Goal: Information Seeking & Learning: Learn about a topic

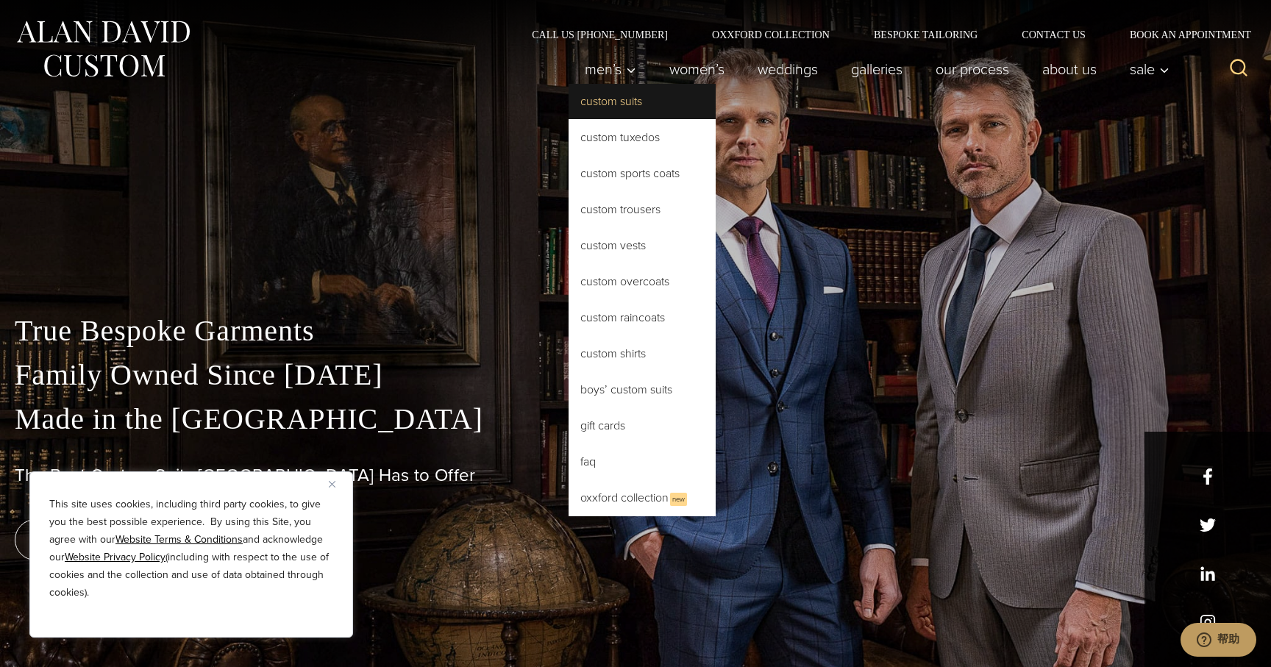
click at [612, 98] on link "Custom Suits" at bounding box center [642, 101] width 147 height 35
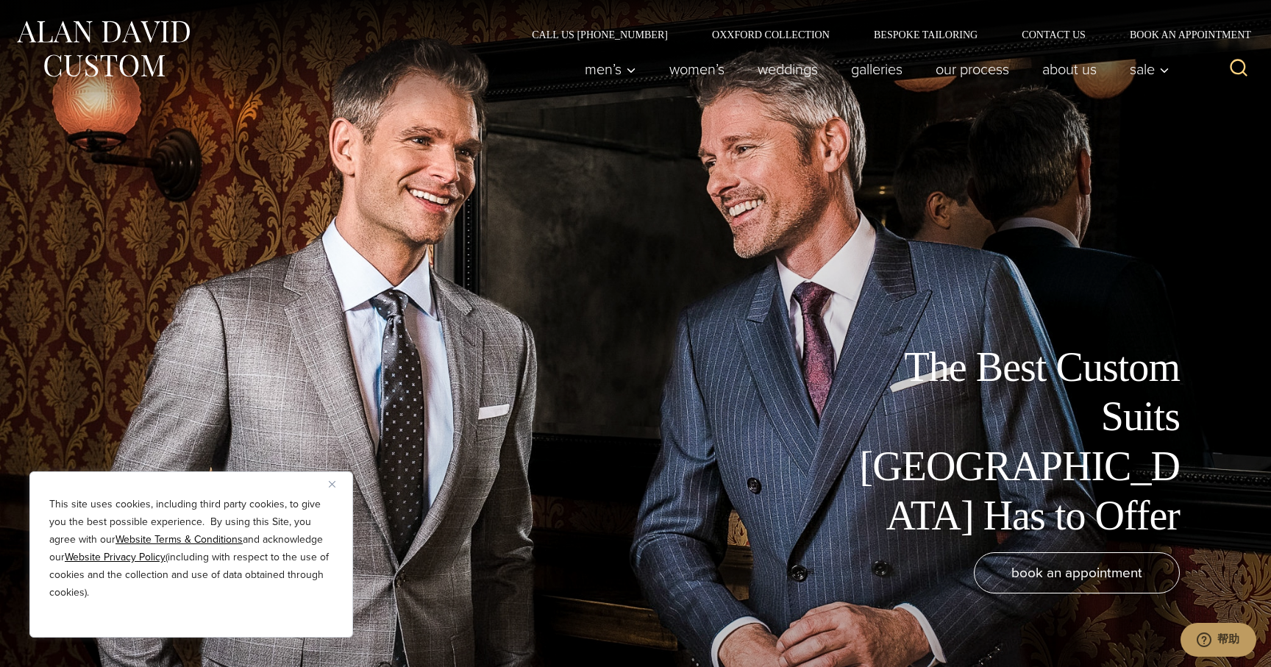
click at [330, 485] on img "Close" at bounding box center [332, 484] width 7 height 7
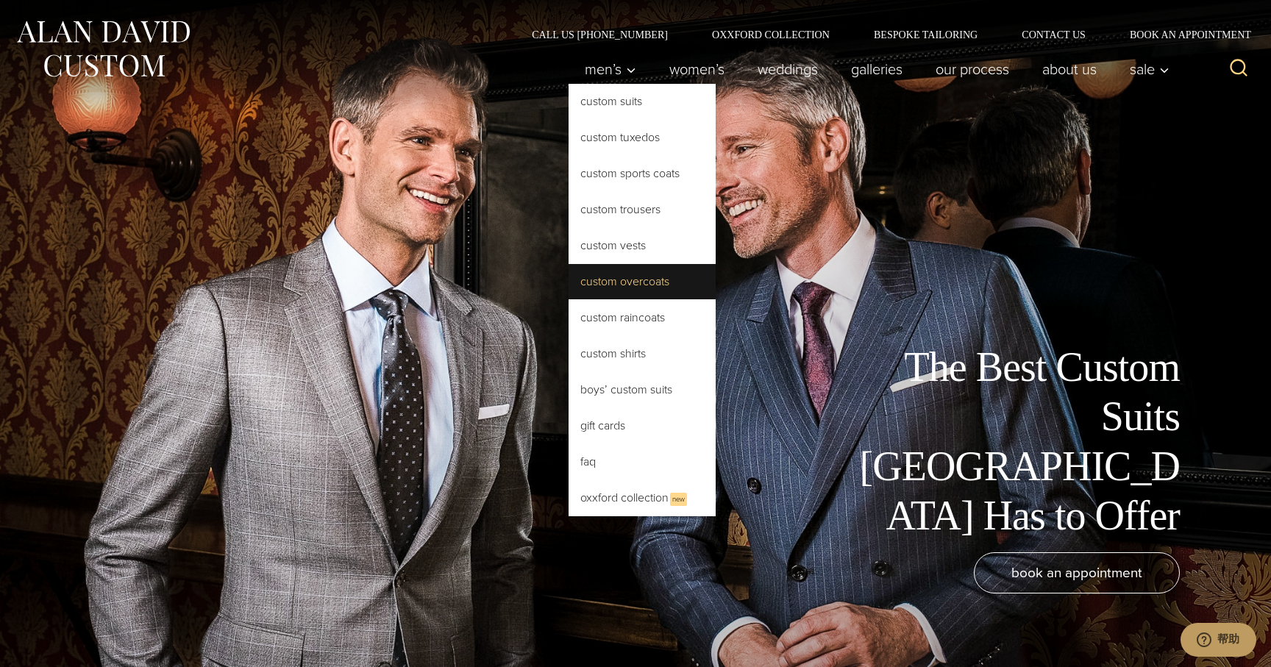
click at [639, 283] on link "Custom Overcoats" at bounding box center [642, 281] width 147 height 35
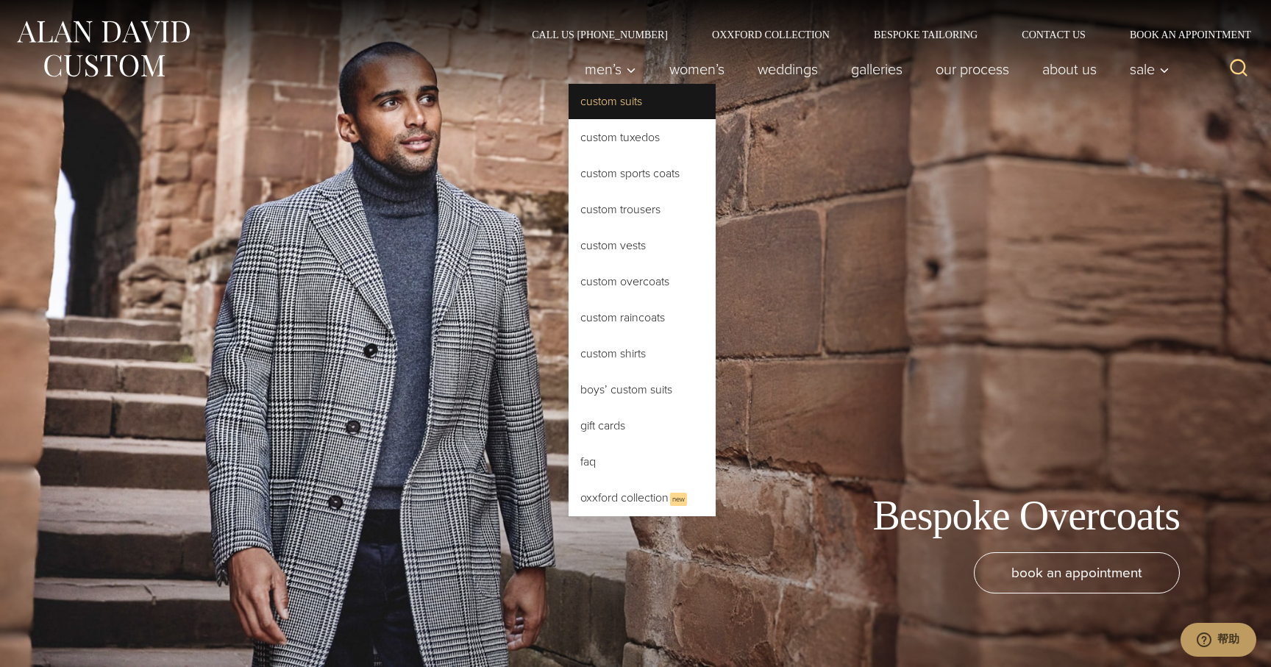
click at [596, 103] on link "Custom Suits" at bounding box center [642, 101] width 147 height 35
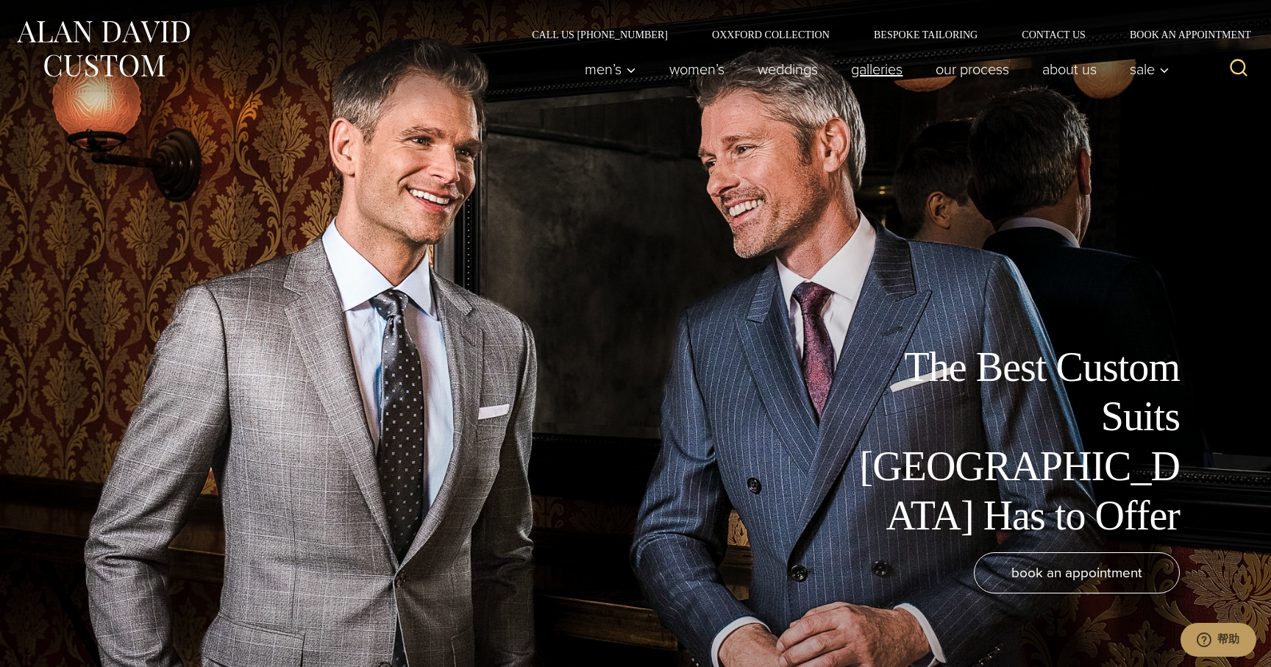
click at [842, 71] on link "Galleries" at bounding box center [877, 68] width 85 height 29
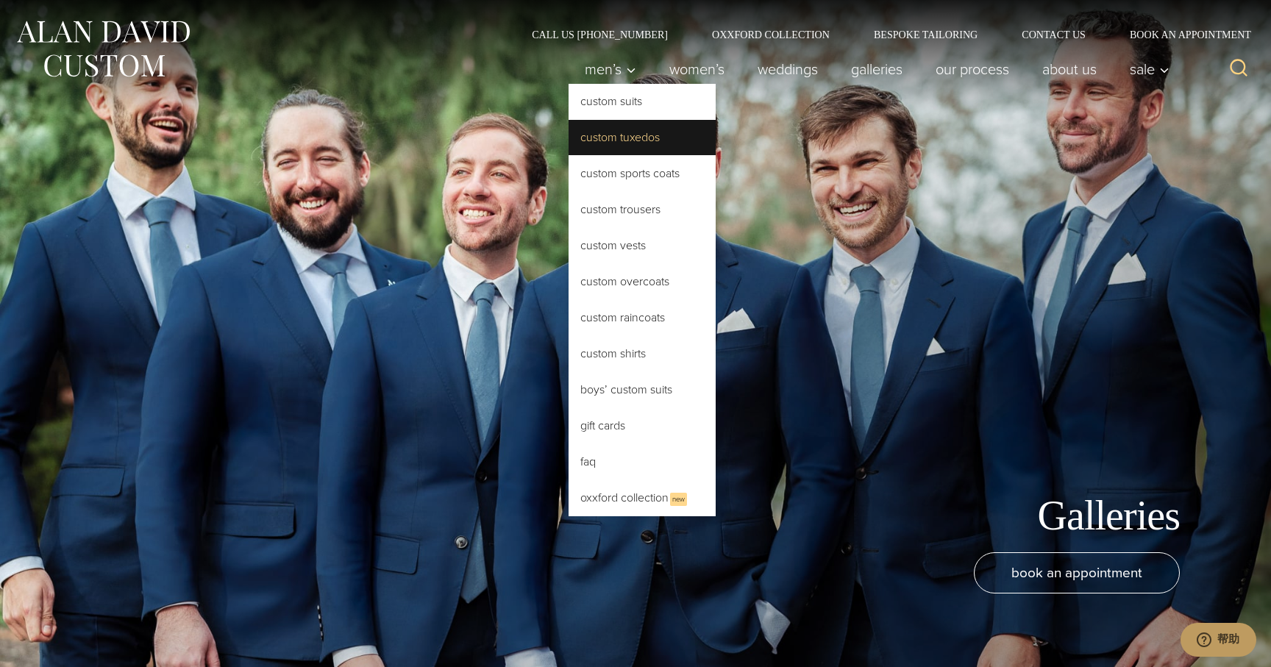
click at [594, 140] on link "Custom Tuxedos" at bounding box center [642, 137] width 147 height 35
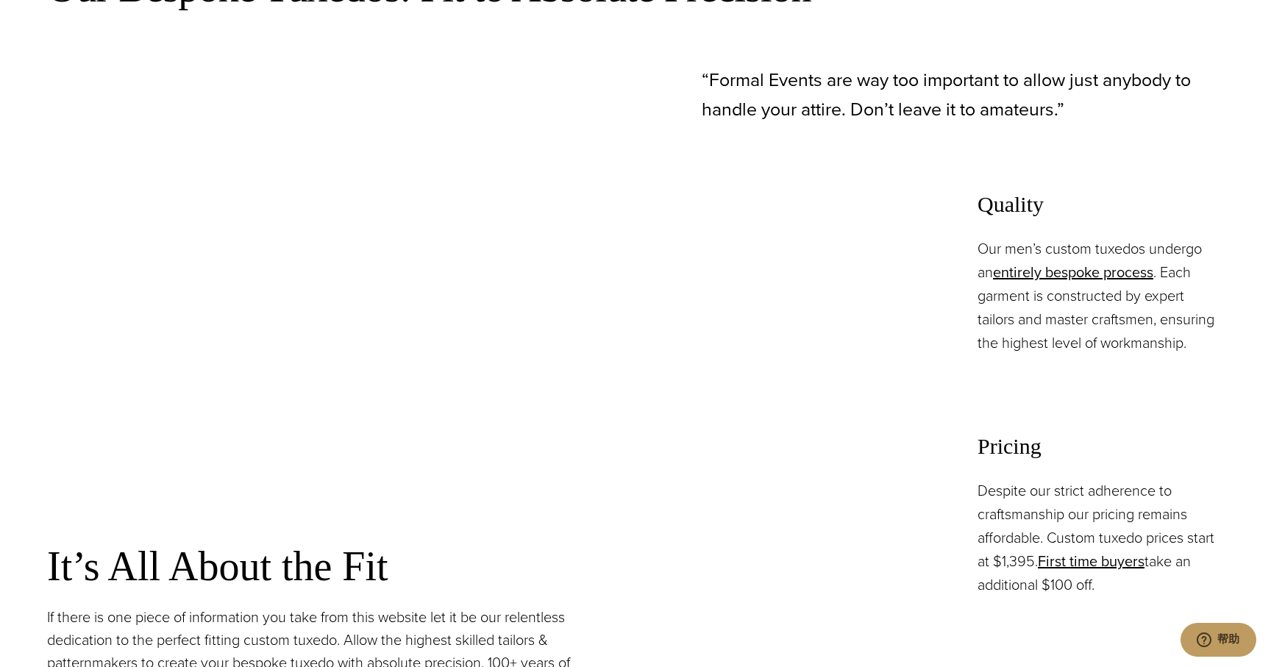
scroll to position [1050, 0]
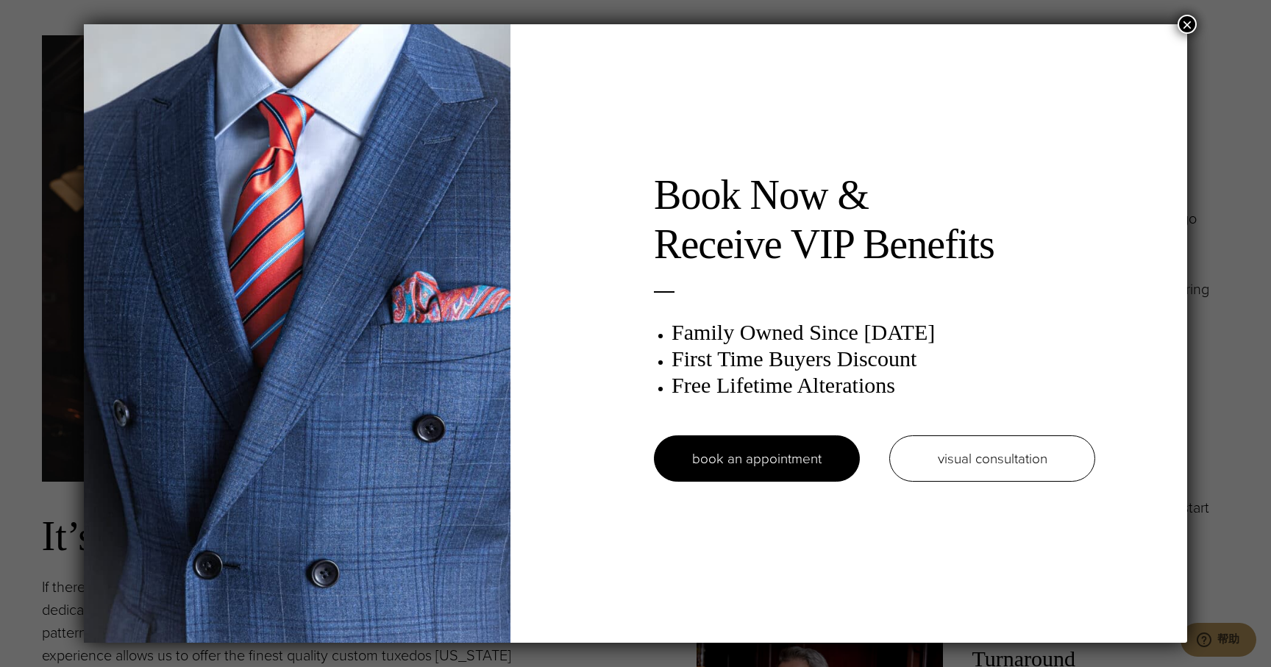
click at [1188, 21] on button "×" at bounding box center [1187, 24] width 19 height 19
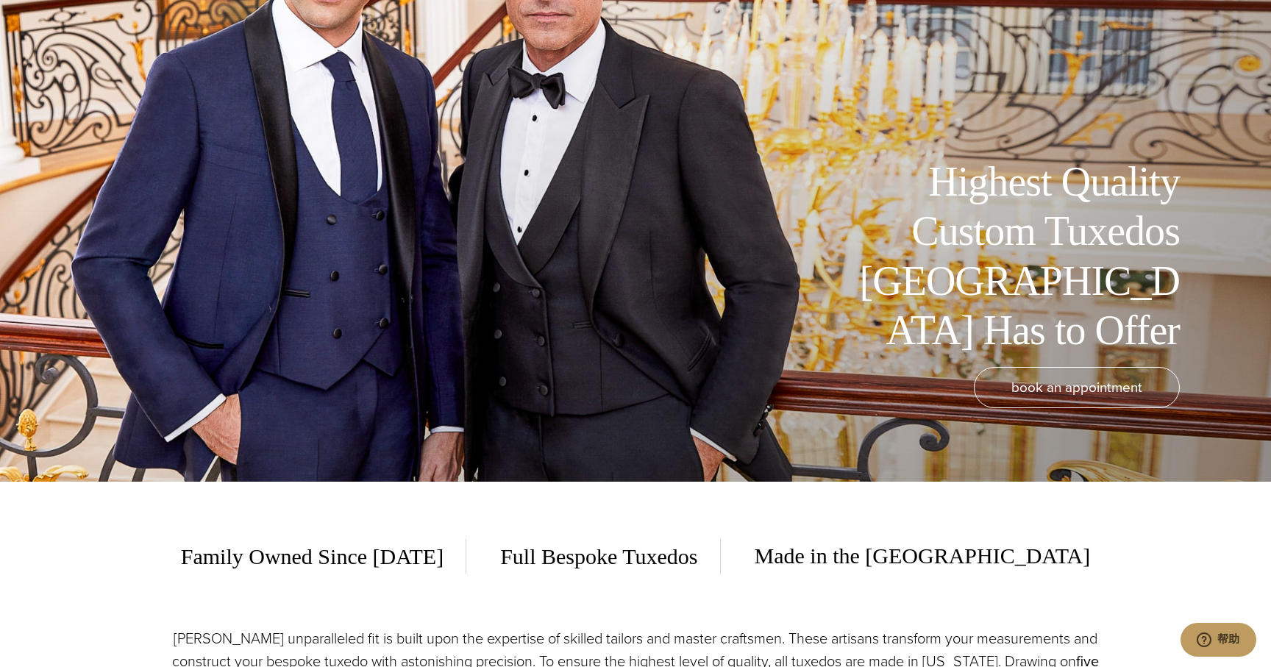
scroll to position [0, 0]
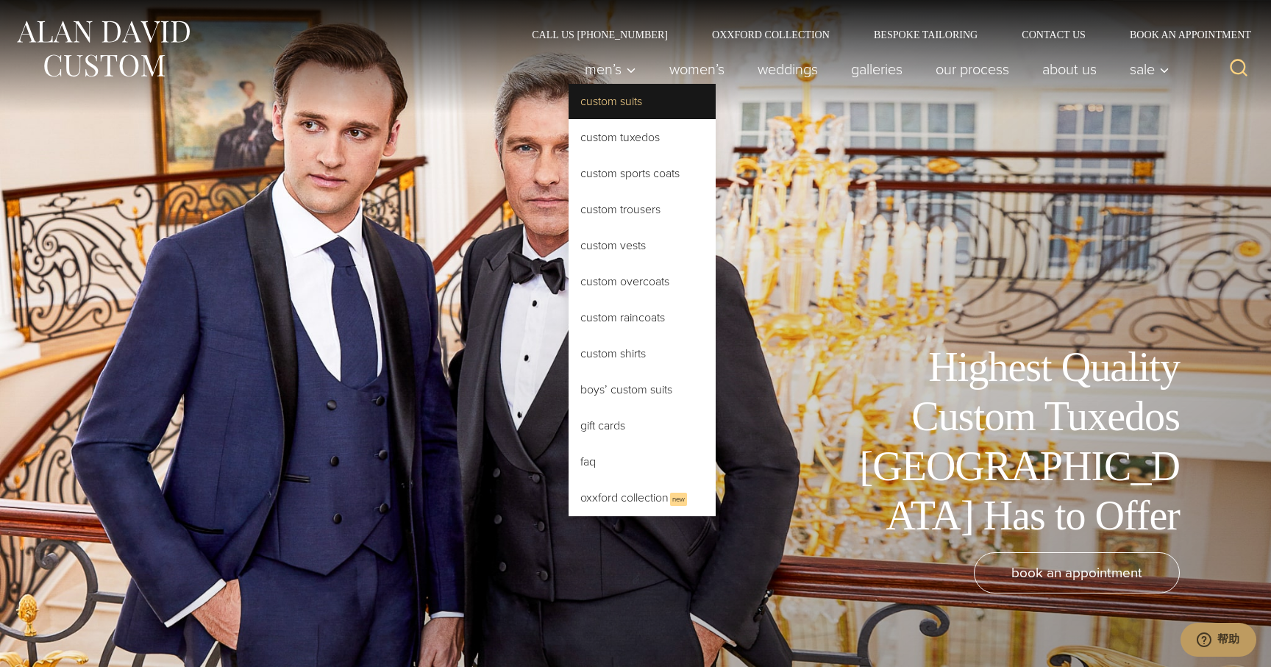
click at [612, 101] on link "Custom Suits" at bounding box center [642, 101] width 147 height 35
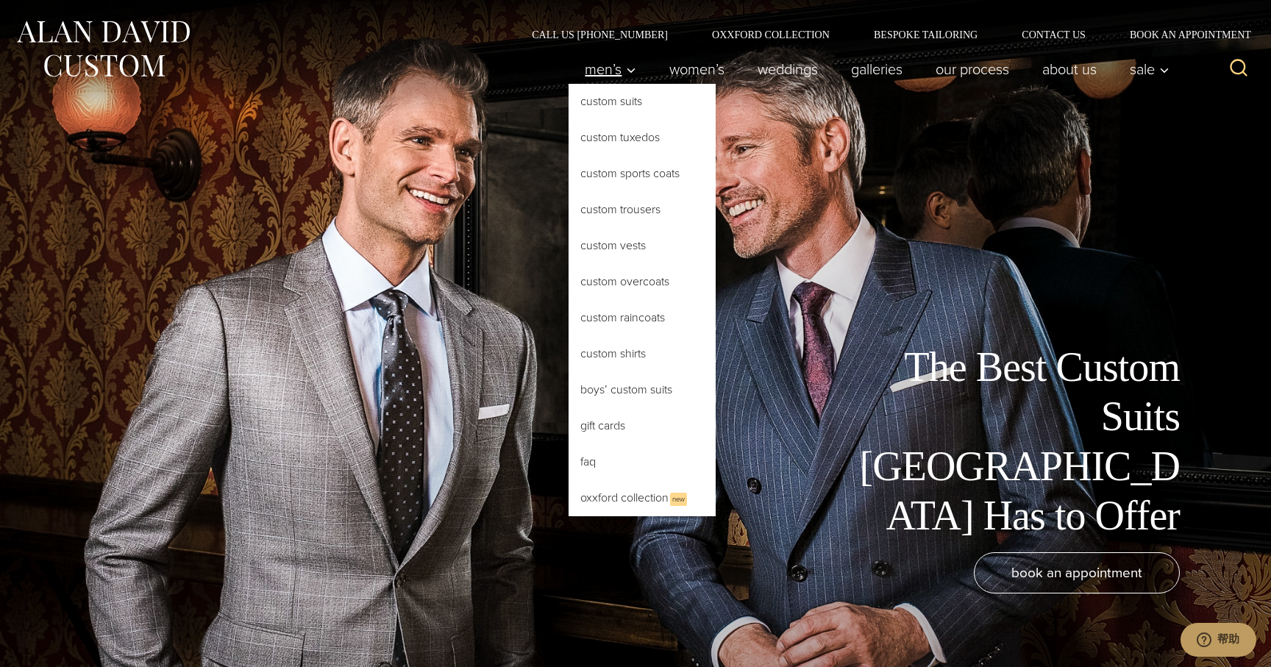
click at [611, 77] on span "Men’s" at bounding box center [611, 69] width 52 height 15
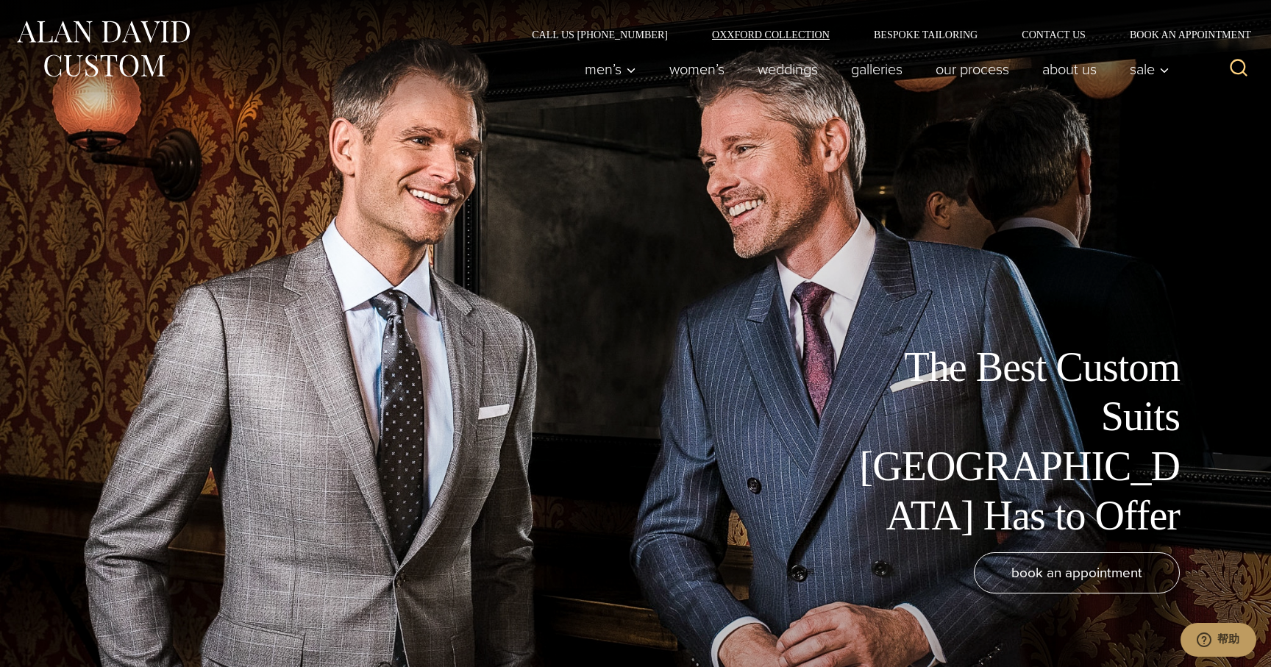
click at [756, 38] on link "Oxxford Collection" at bounding box center [771, 34] width 162 height 10
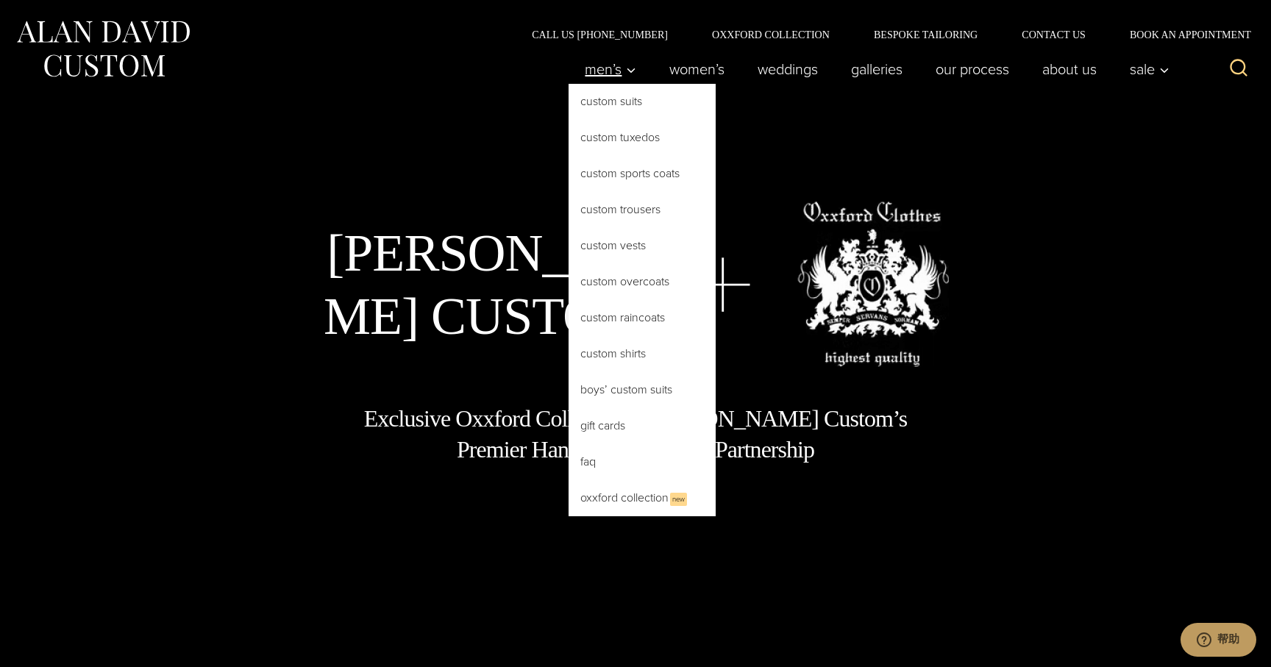
click at [609, 64] on span "Men’s" at bounding box center [611, 69] width 52 height 15
click at [599, 74] on span "Men’s" at bounding box center [611, 69] width 52 height 15
click at [608, 69] on span "Men’s" at bounding box center [611, 69] width 52 height 15
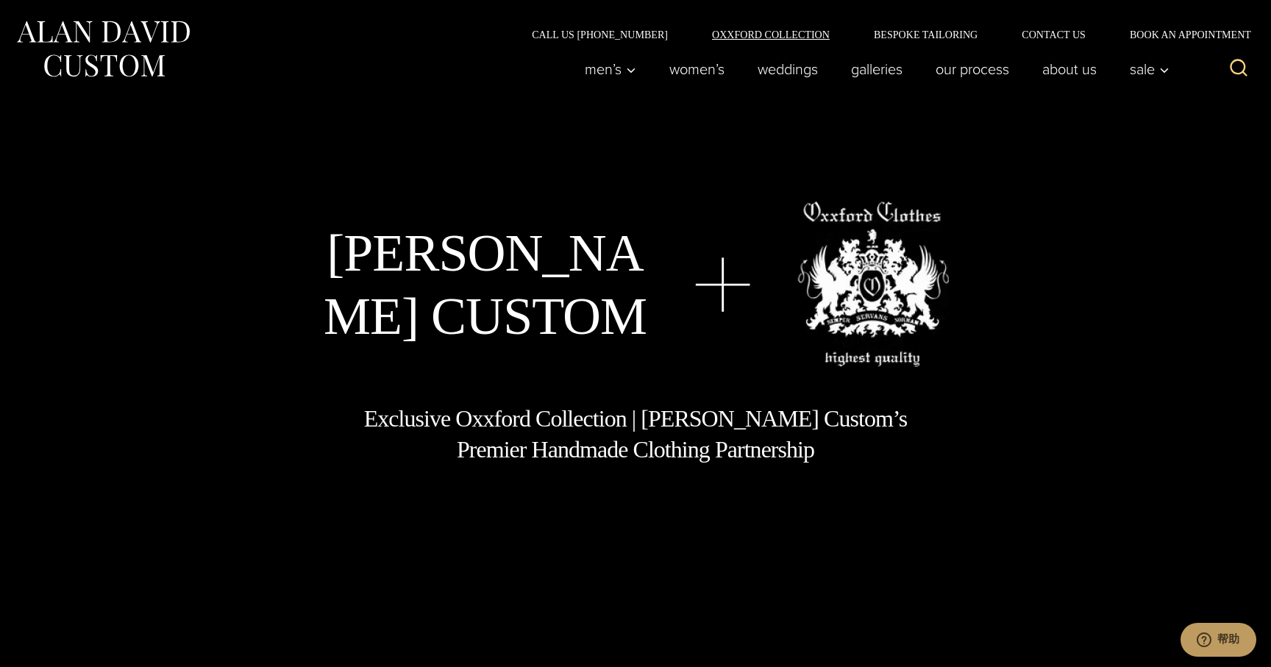
click at [756, 34] on link "Oxxford Collection" at bounding box center [771, 34] width 162 height 10
click at [949, 33] on link "Bespoke Tailoring" at bounding box center [926, 34] width 148 height 10
